Goal: Task Accomplishment & Management: Manage account settings

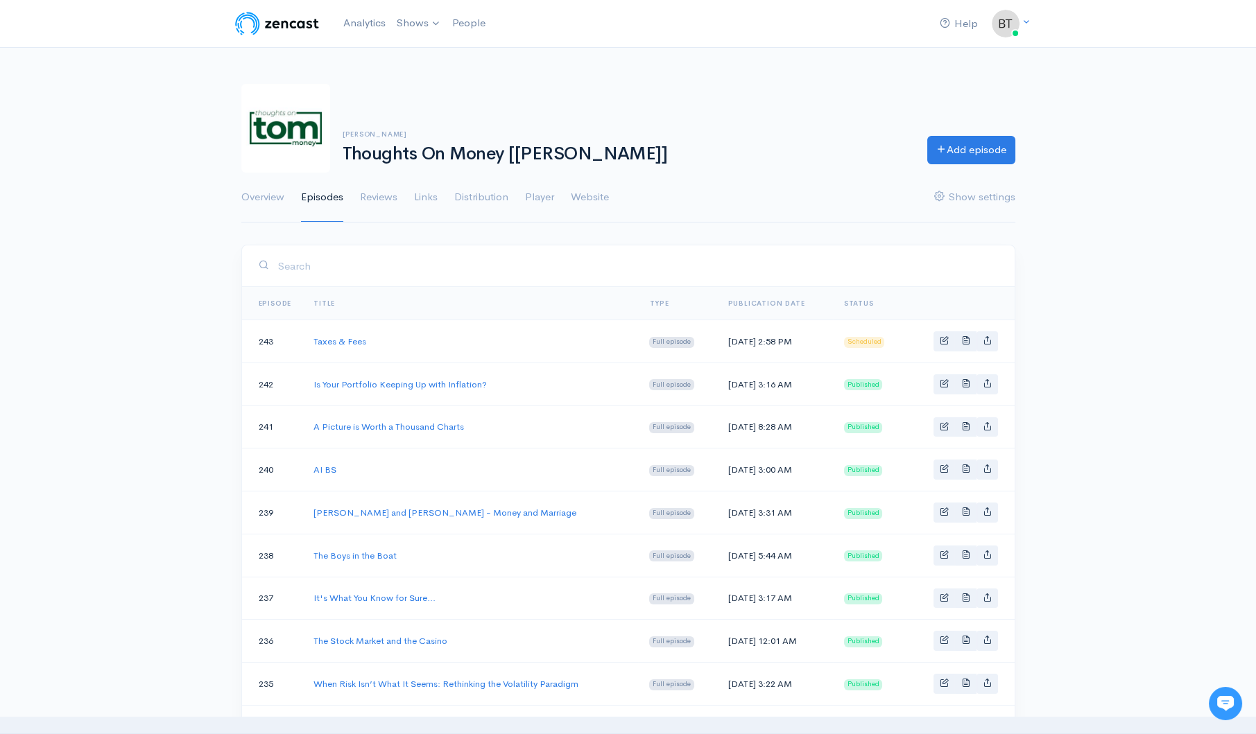
click at [106, 94] on div "Trevor Cummings Thoughts On Money [TOM] Add episode Overview Episodes Reviews L…" at bounding box center [628, 145] width 1256 height 156
click at [942, 343] on span "Basic example" at bounding box center [944, 340] width 9 height 9
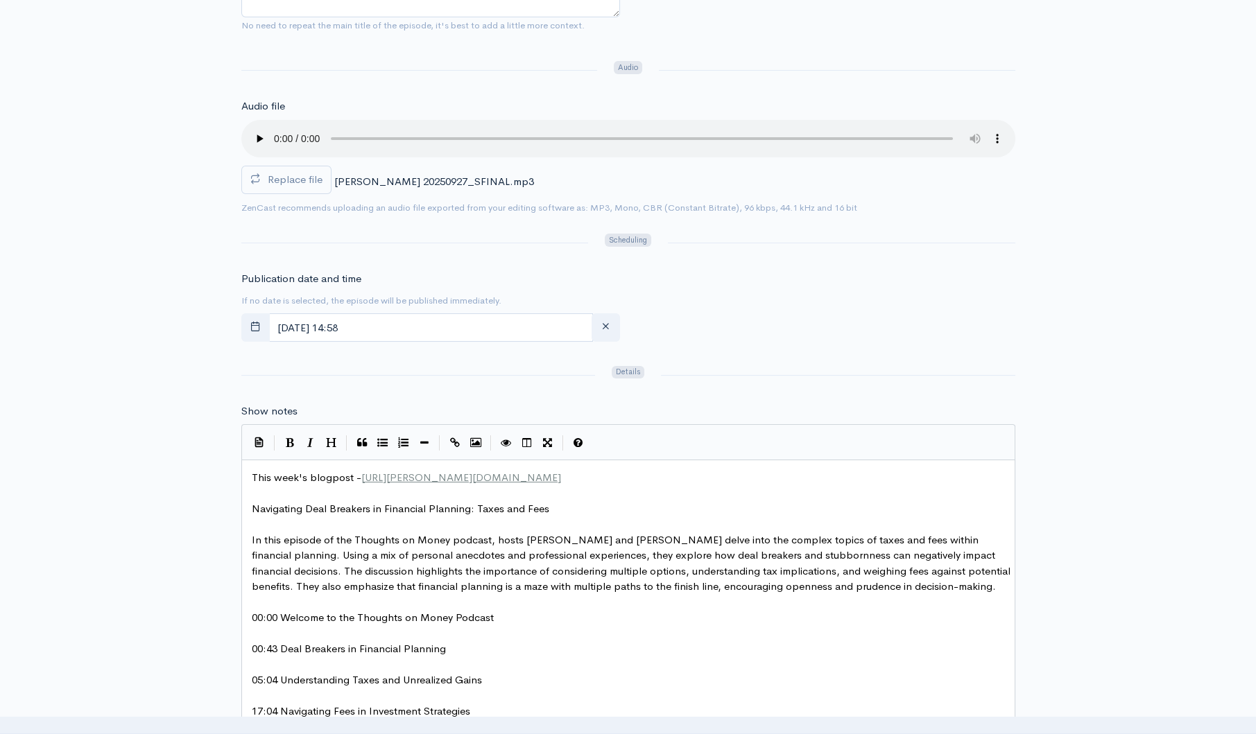
scroll to position [437, 0]
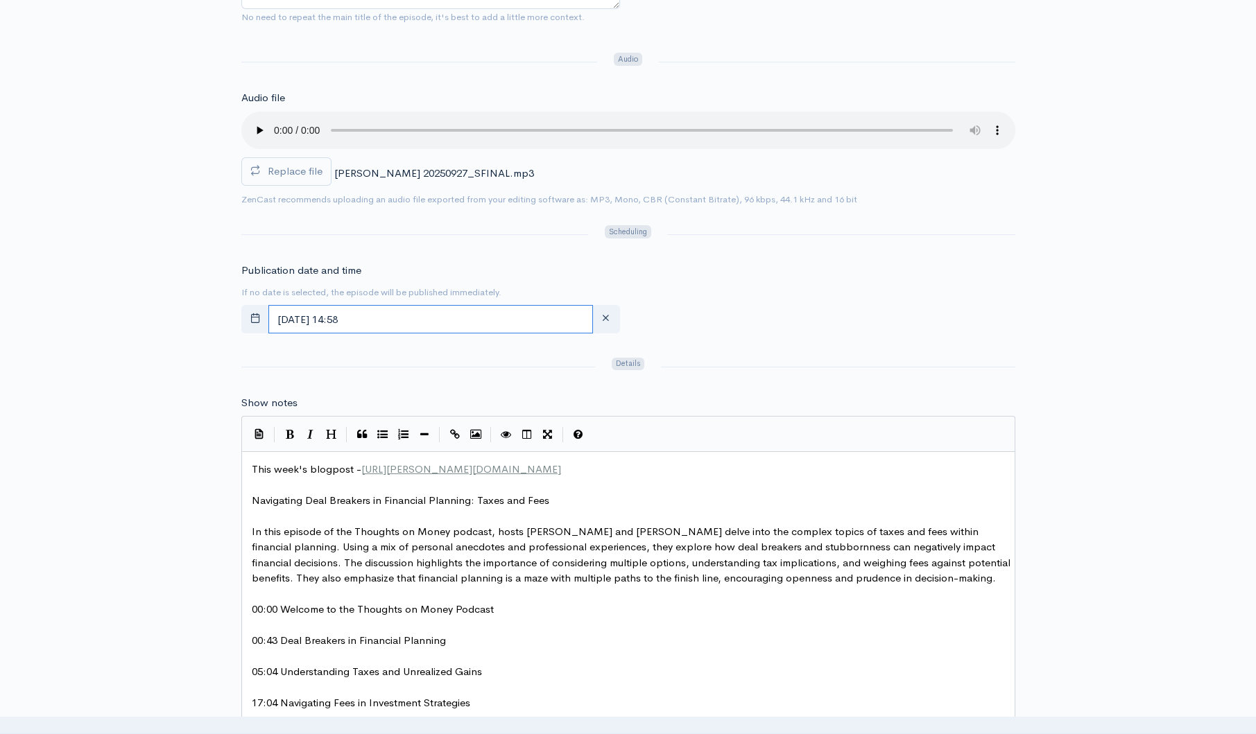
click at [460, 315] on input "September, 27 2025 14:58" at bounding box center [430, 319] width 324 height 28
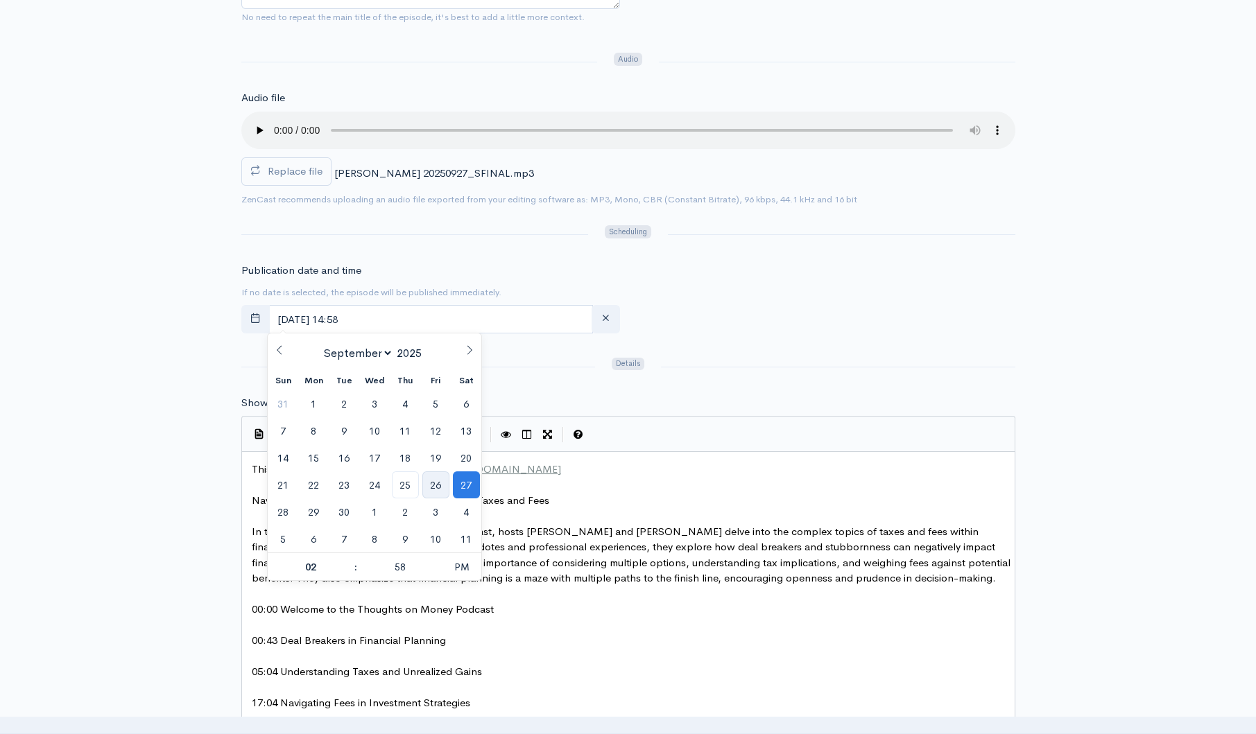
click at [436, 481] on span "26" at bounding box center [435, 484] width 27 height 27
click at [458, 571] on span "PM" at bounding box center [462, 567] width 38 height 28
type input "September, 26 2025 02:58"
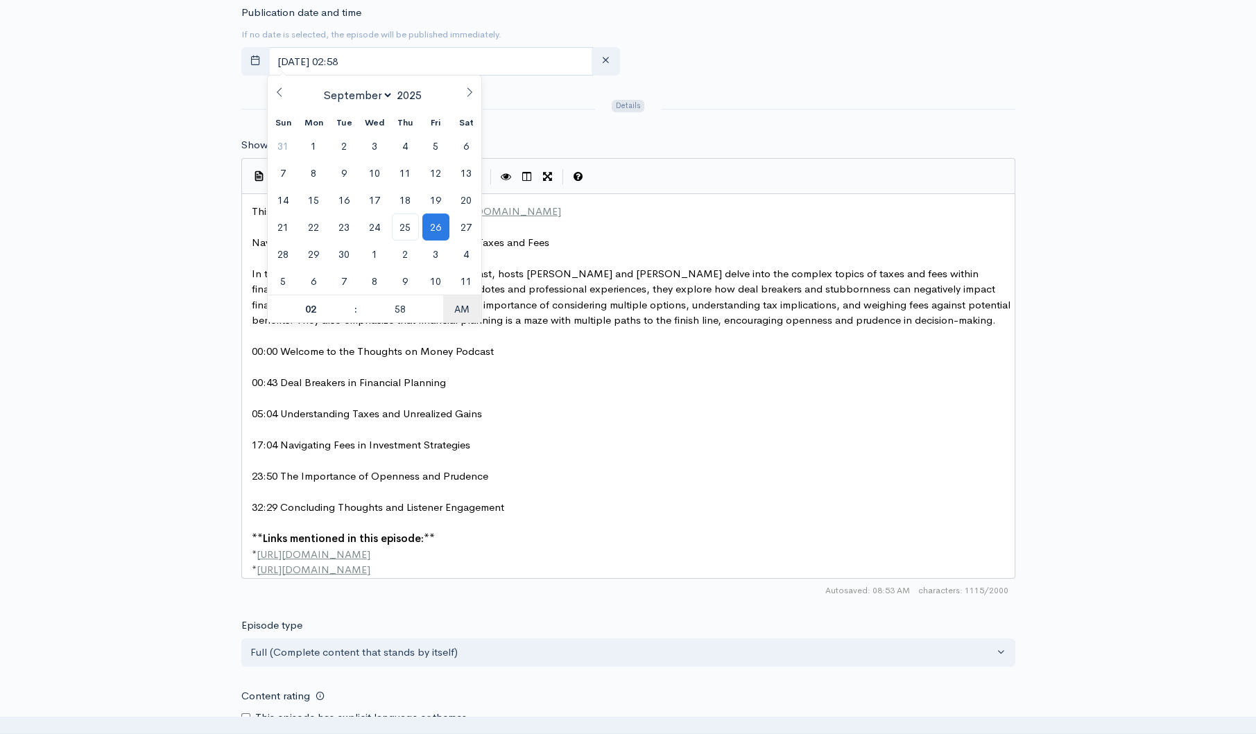
scroll to position [1143, 0]
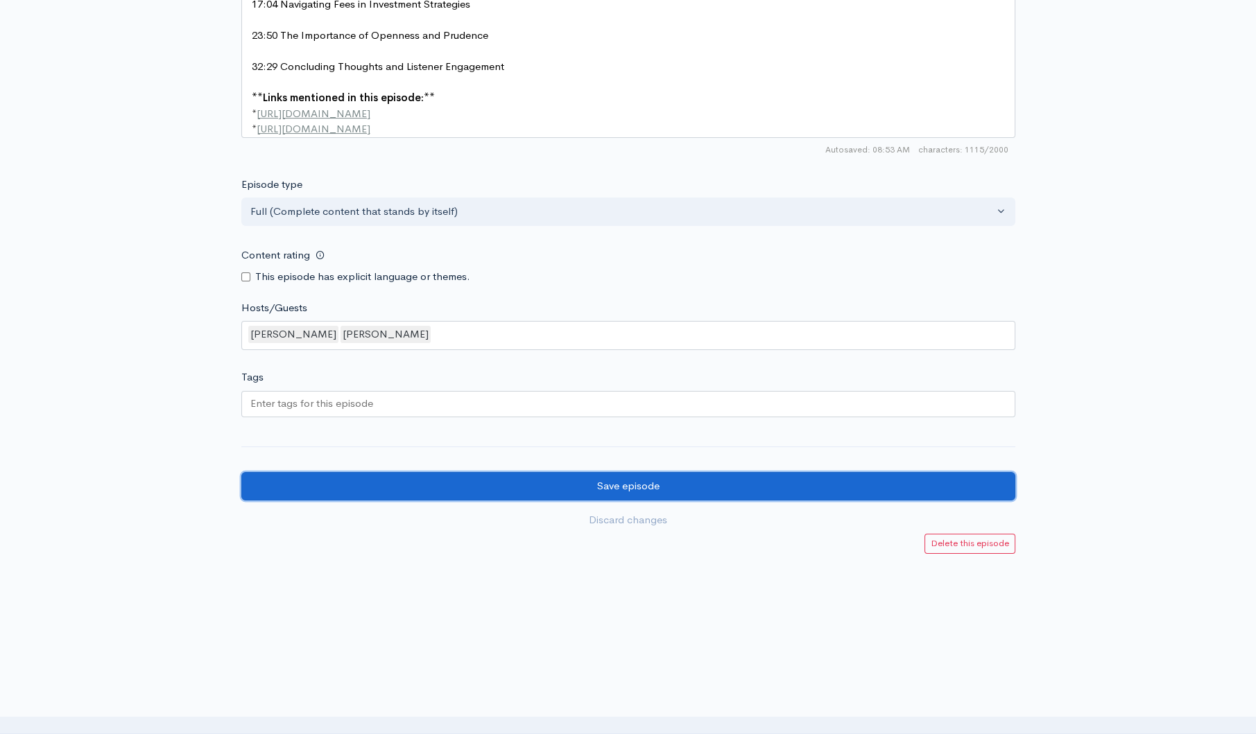
click at [542, 495] on input "Save episode" at bounding box center [628, 486] width 774 height 28
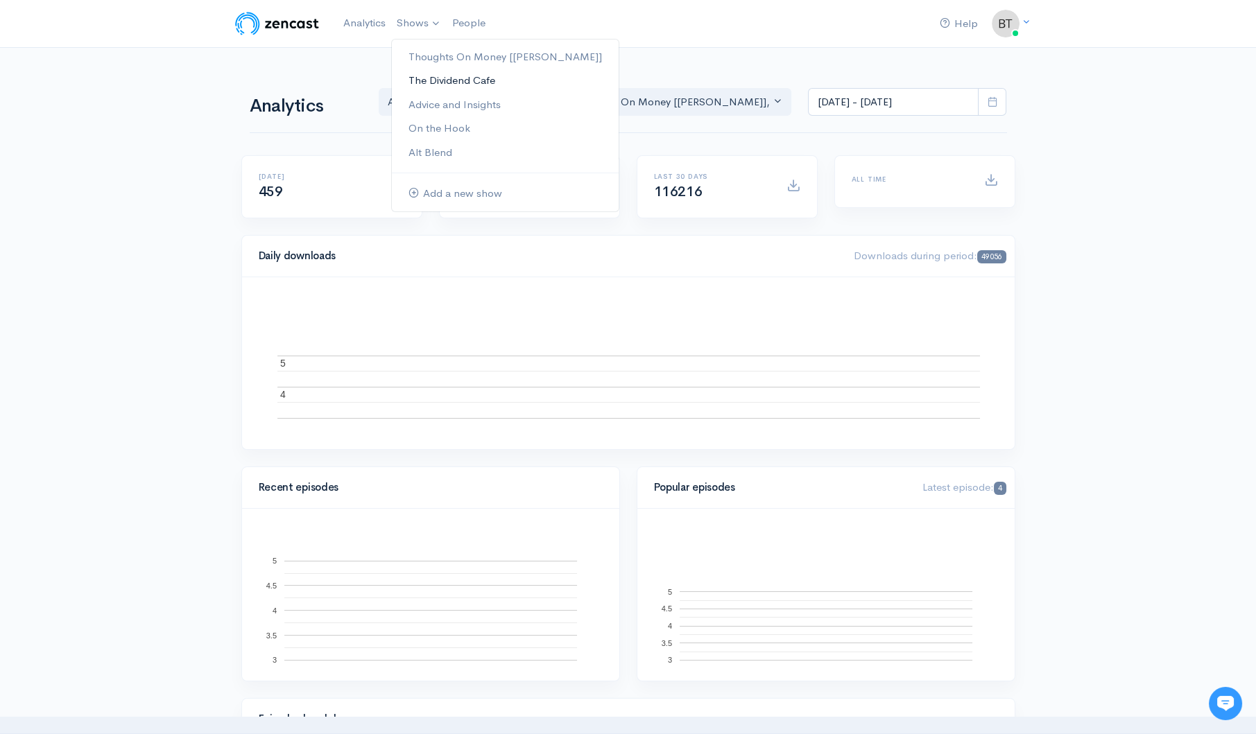
click at [436, 83] on link "The Dividend Cafe" at bounding box center [505, 81] width 227 height 24
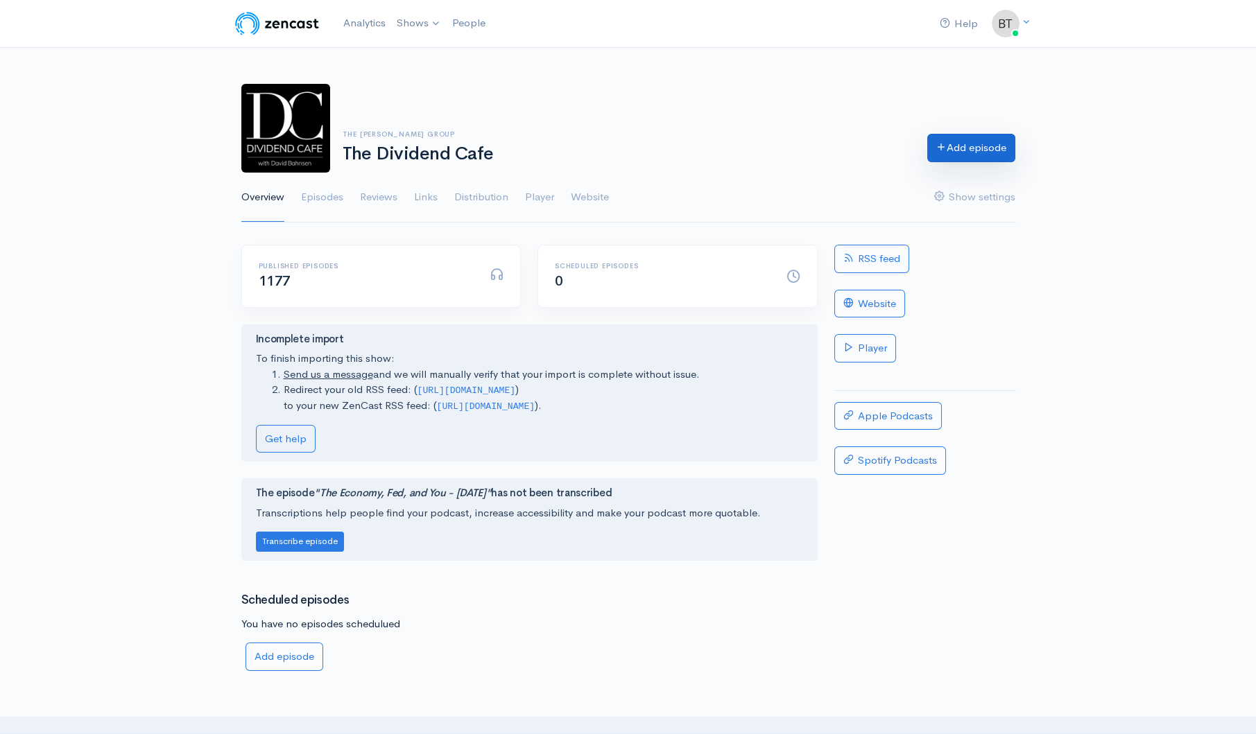
click at [978, 148] on link "Add episode" at bounding box center [971, 148] width 88 height 28
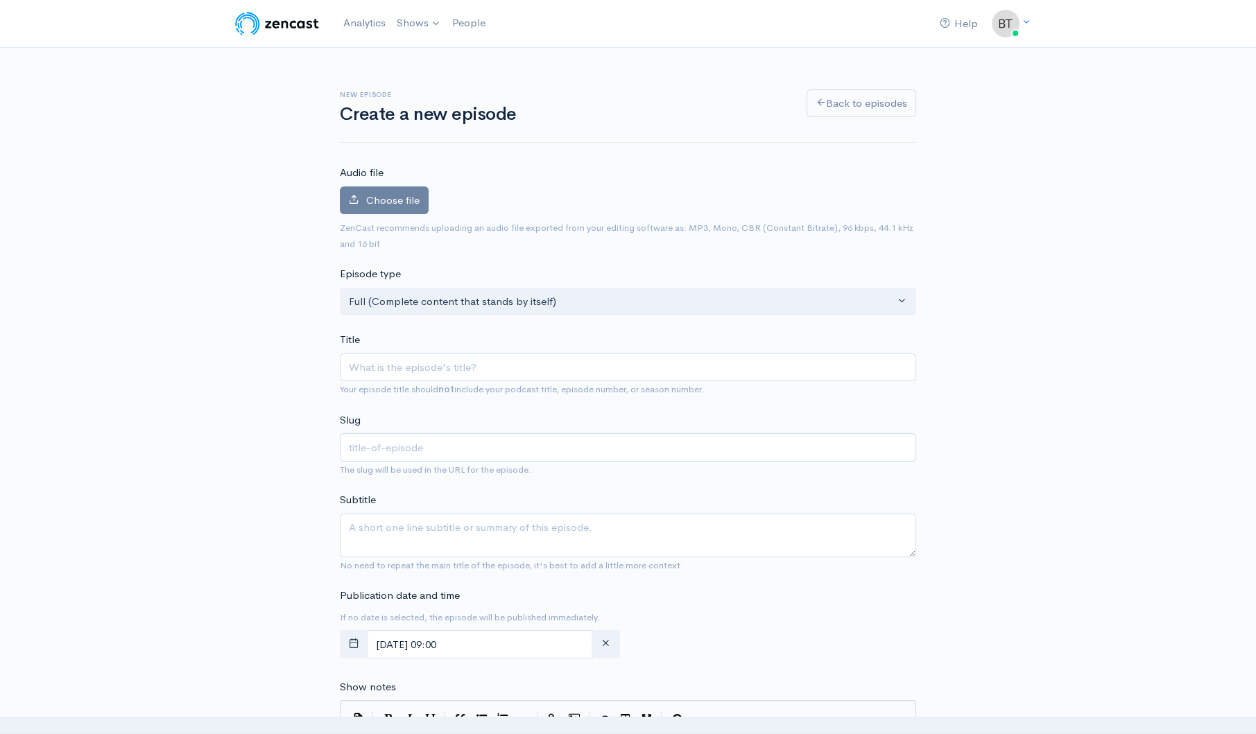
type input "When Labor Market Reality and Cultural Crisis Become One"
type input "when-labor-market-reality-and-cultural-crisis-become-one"
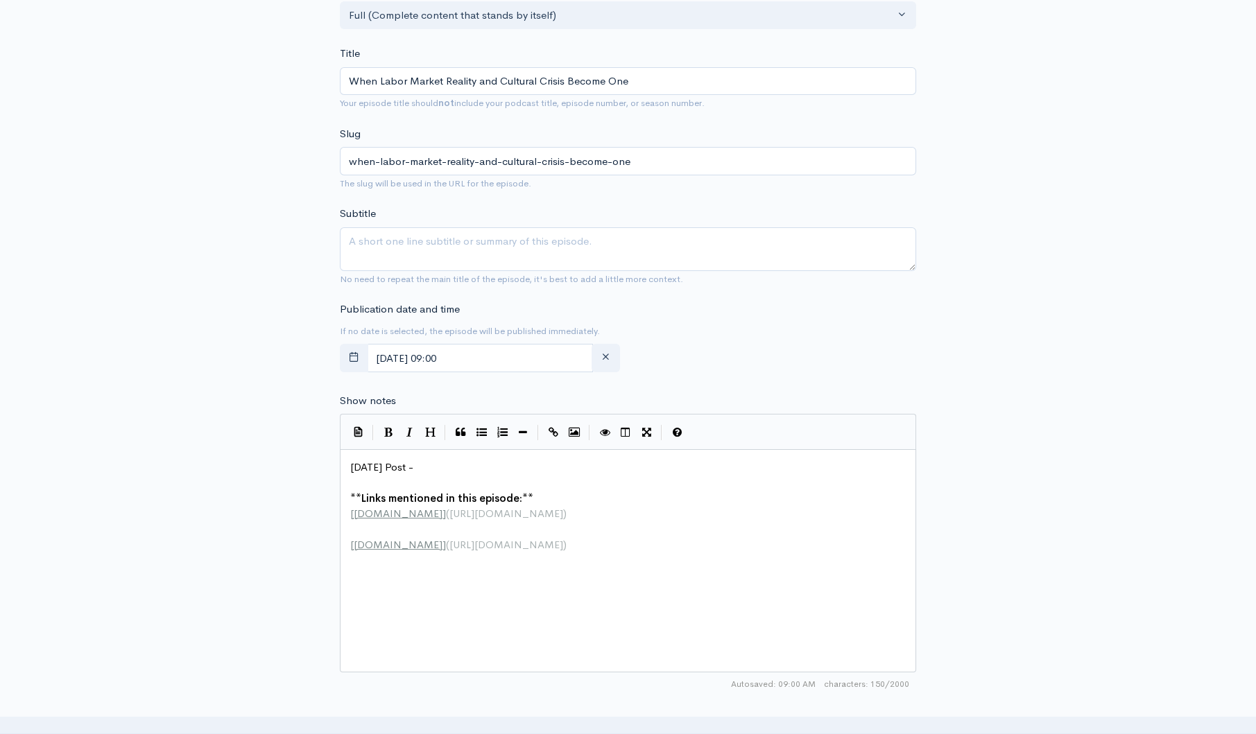
scroll to position [295, 0]
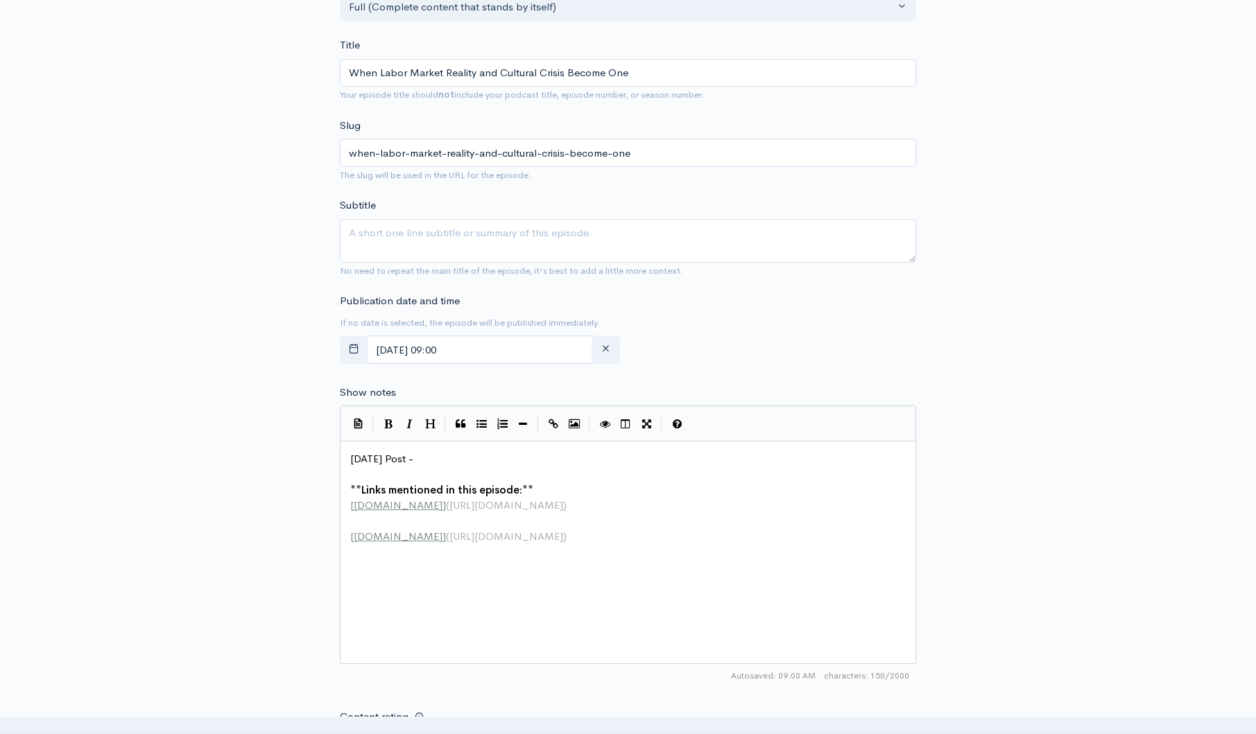
type input "When Labor Market Reality and Cultural Crisis Become One"
click at [381, 470] on pre "​" at bounding box center [632, 475] width 571 height 16
click at [448, 455] on pre "[DATE] Post -" at bounding box center [632, 459] width 571 height 16
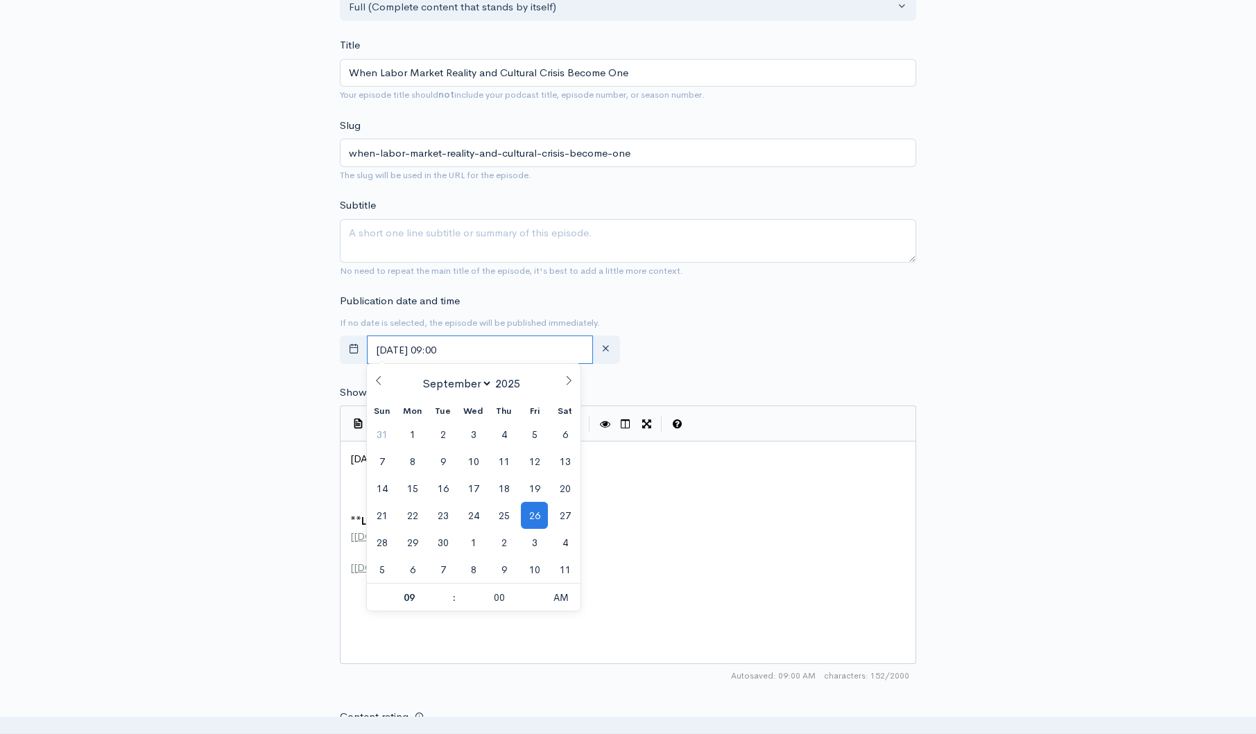
click at [512, 347] on input "[DATE] 09:00" at bounding box center [480, 350] width 226 height 28
click at [569, 519] on span "27" at bounding box center [564, 515] width 27 height 27
type input "[DATE] 09:00"
click at [1131, 379] on div "New episode Create a new episode Back to episodes Audio file Choose file 0 ZenC…" at bounding box center [628, 441] width 1256 height 1376
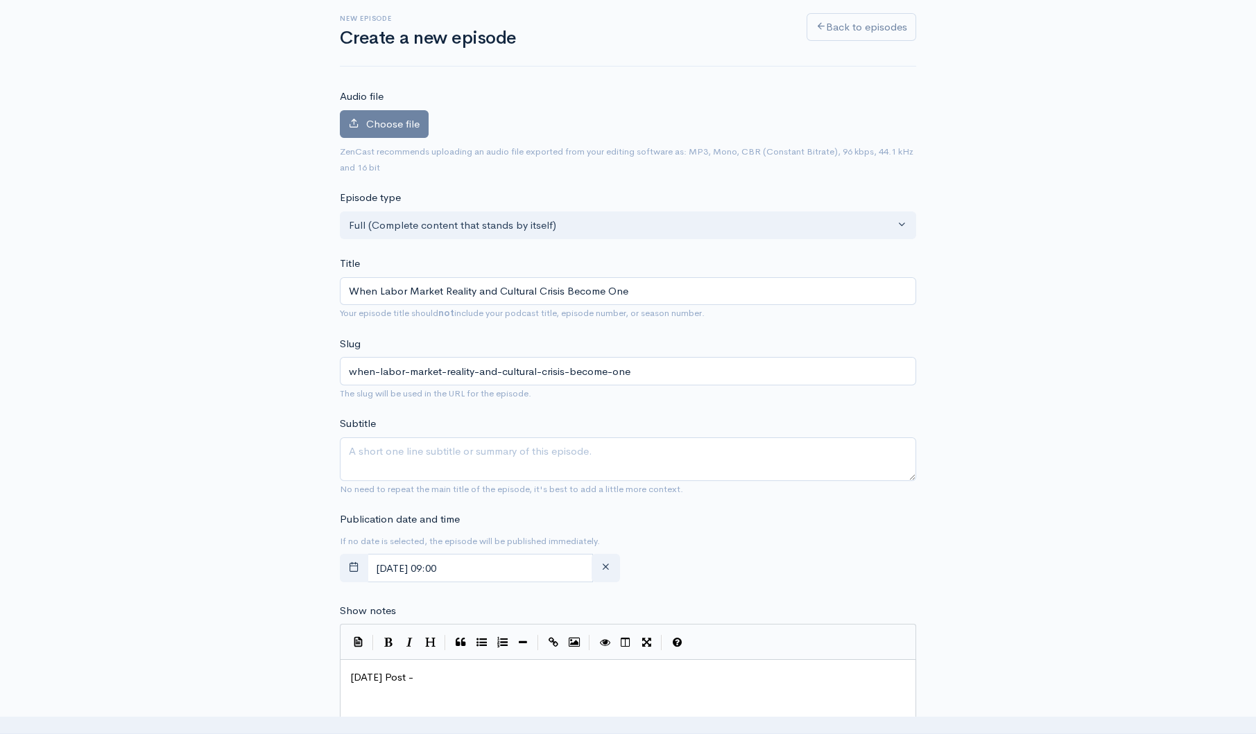
scroll to position [0, 0]
